Goal: Task Accomplishment & Management: Manage account settings

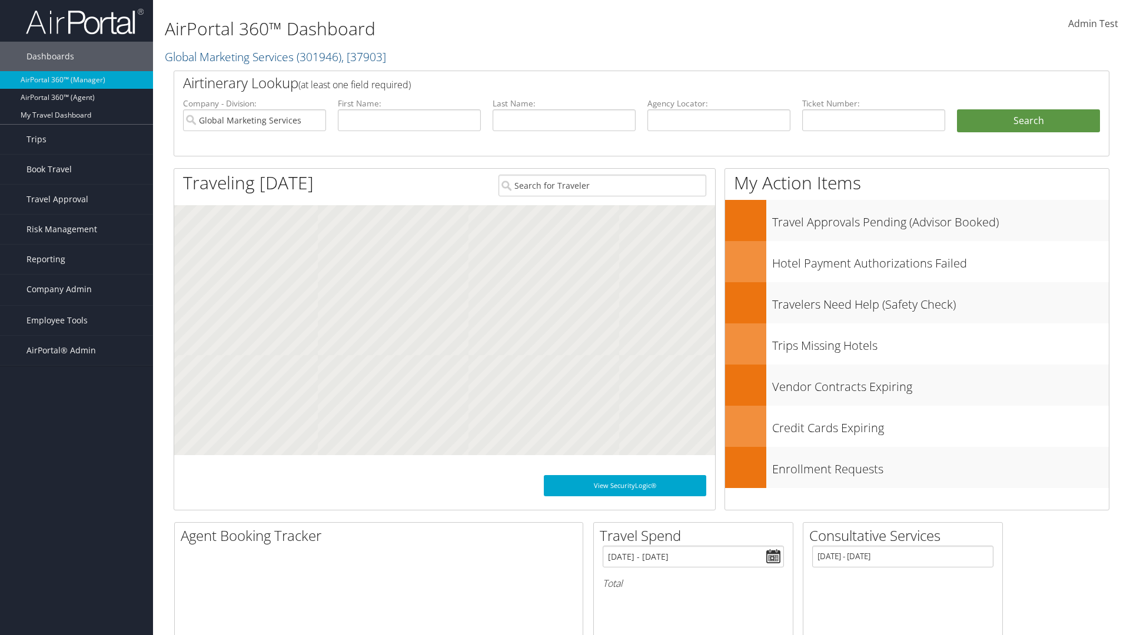
click at [76, 348] on link "People" at bounding box center [76, 348] width 153 height 18
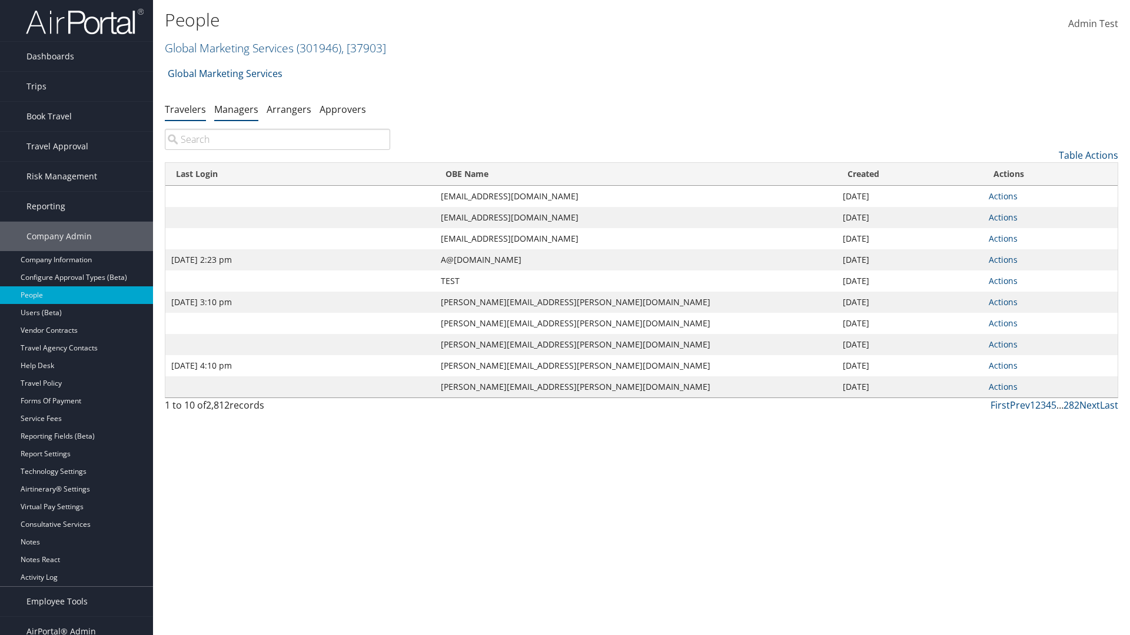
click at [236, 109] on link "Managers" at bounding box center [236, 109] width 44 height 13
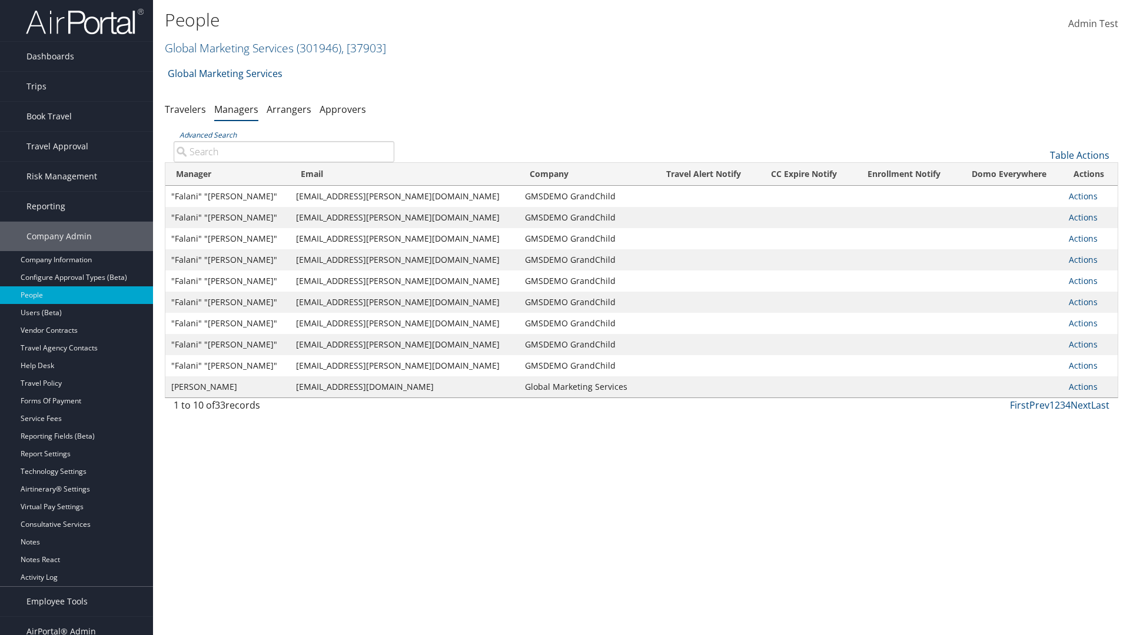
click at [284, 151] on input "Advanced Search" at bounding box center [284, 151] width 221 height 21
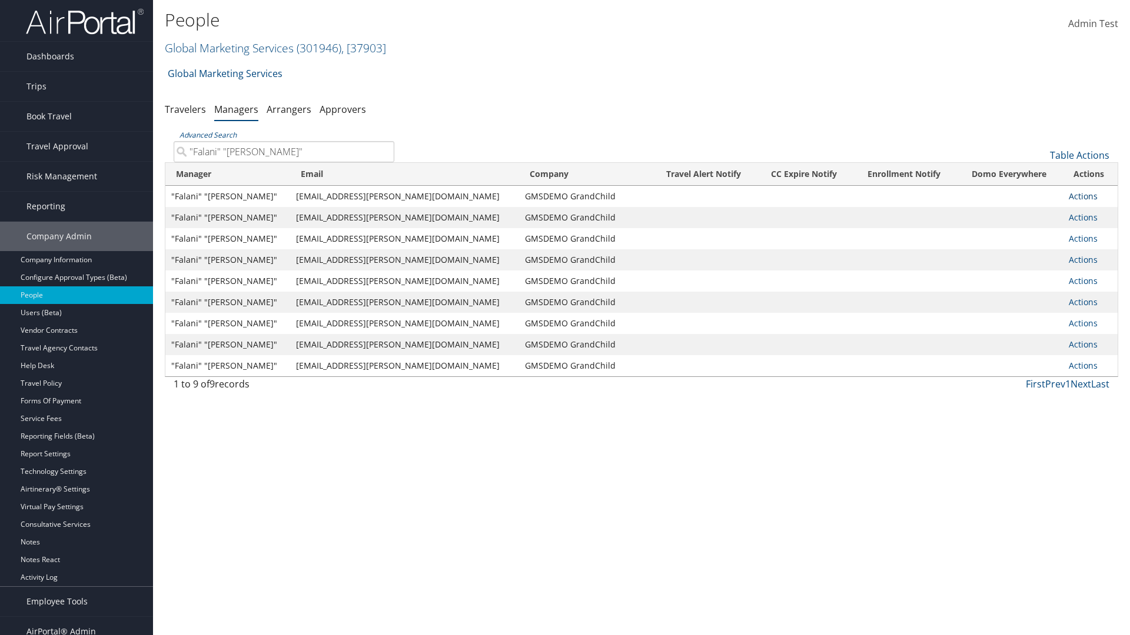
type input ""Falani" "Tupou""
click at [1075, 196] on link "Actions" at bounding box center [1082, 196] width 29 height 11
click at [1031, 214] on link "User Settings" at bounding box center [1031, 214] width 110 height 20
